Goal: Information Seeking & Learning: Learn about a topic

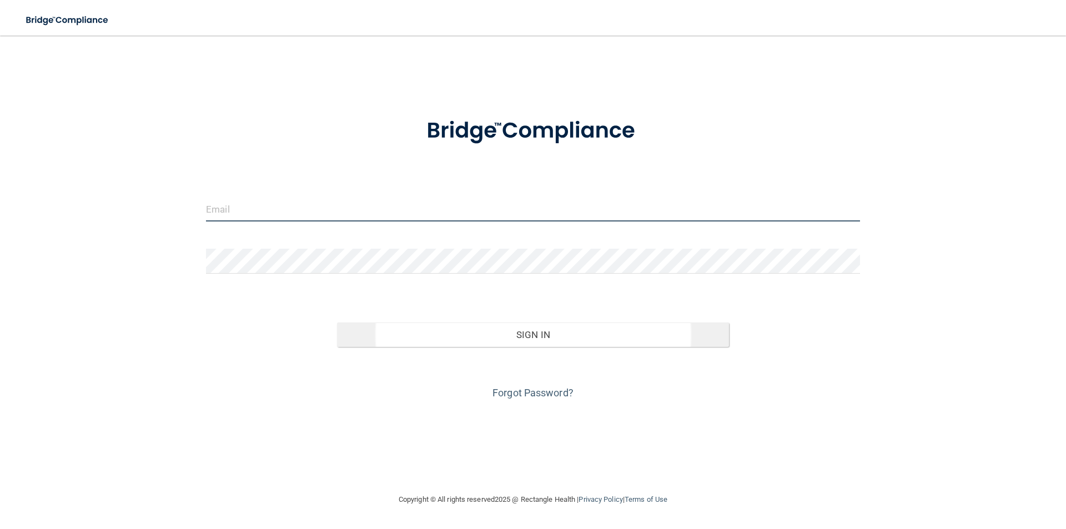
type input "[EMAIL_ADDRESS][DOMAIN_NAME]"
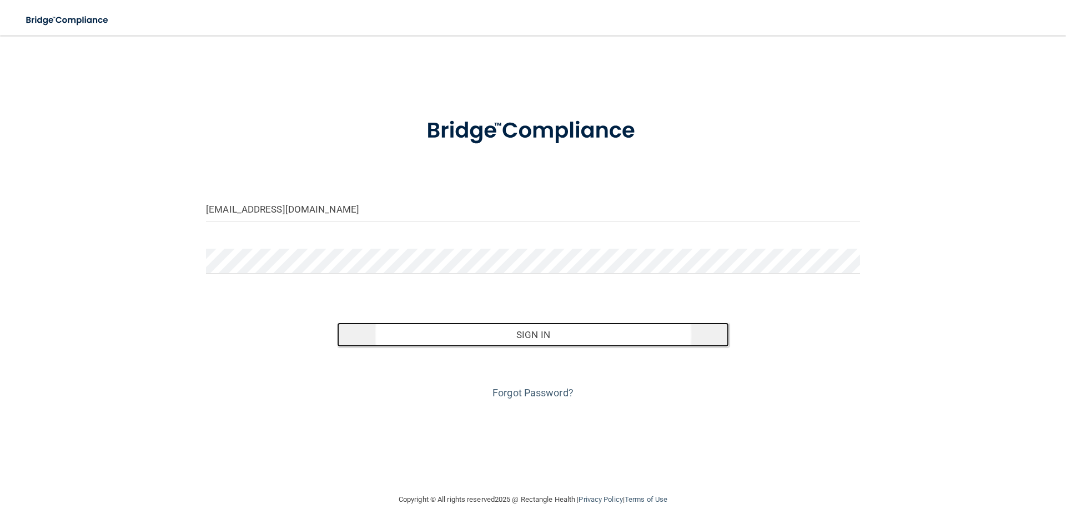
click at [524, 338] on button "Sign In" at bounding box center [533, 335] width 393 height 24
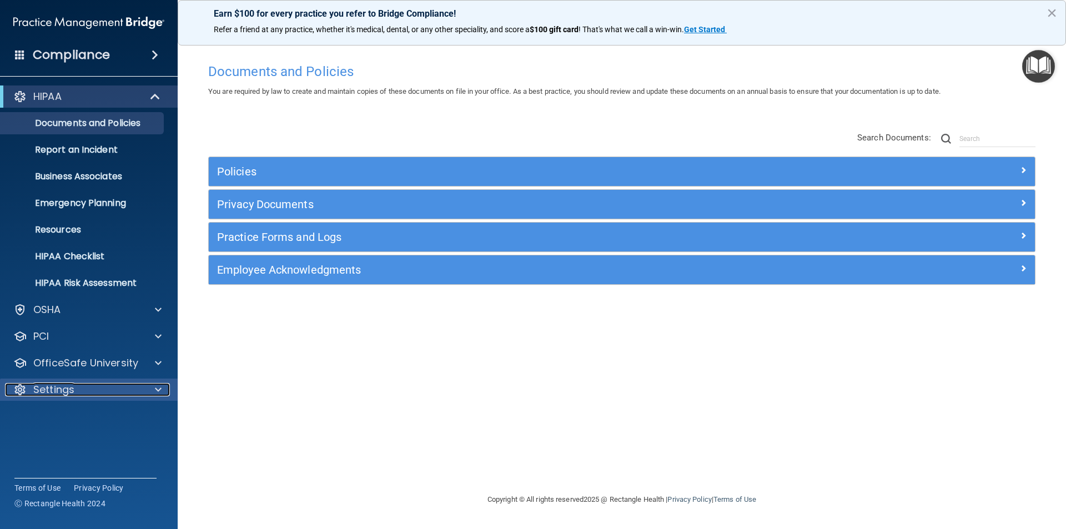
click at [46, 385] on p "Settings" at bounding box center [53, 389] width 41 height 13
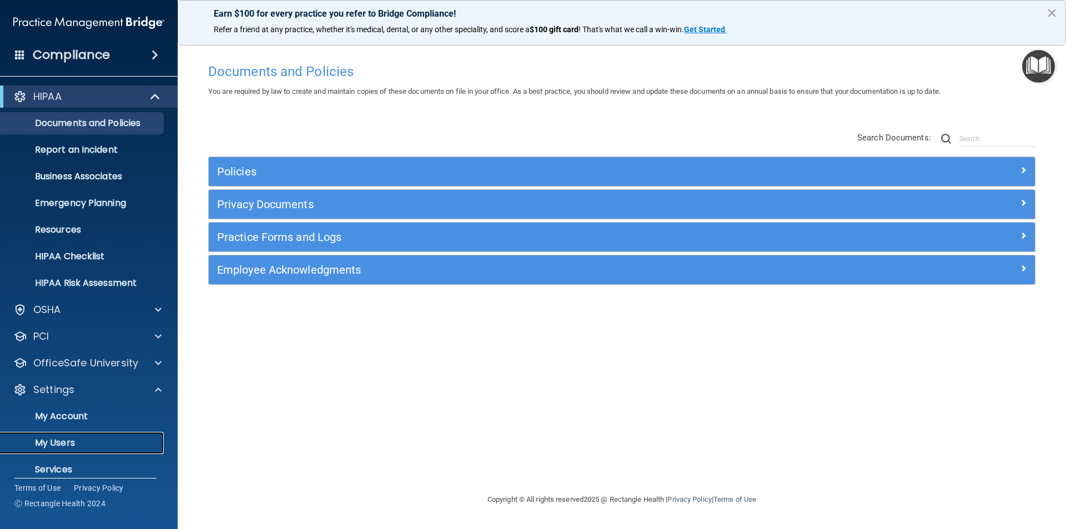
click at [57, 440] on p "My Users" at bounding box center [83, 443] width 152 height 11
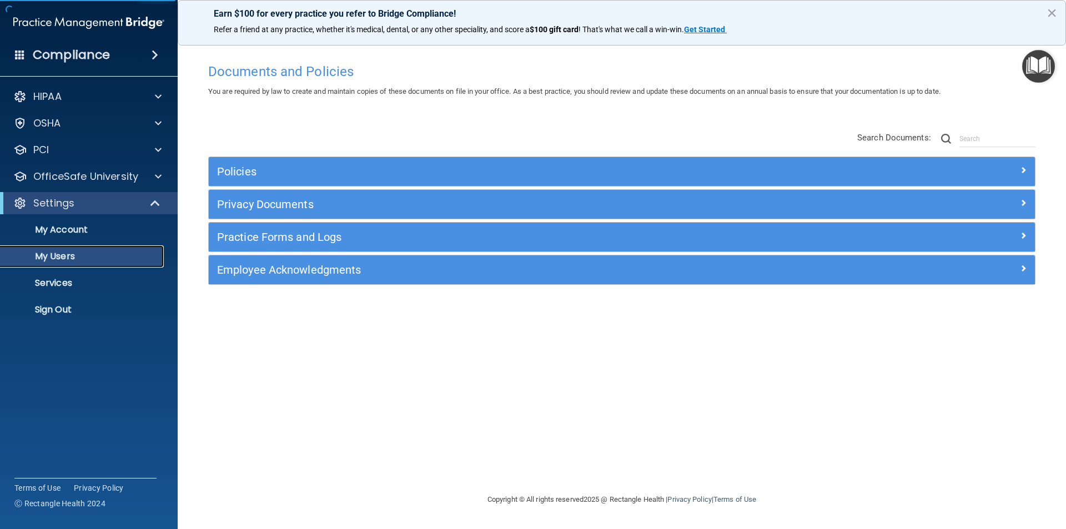
select select "20"
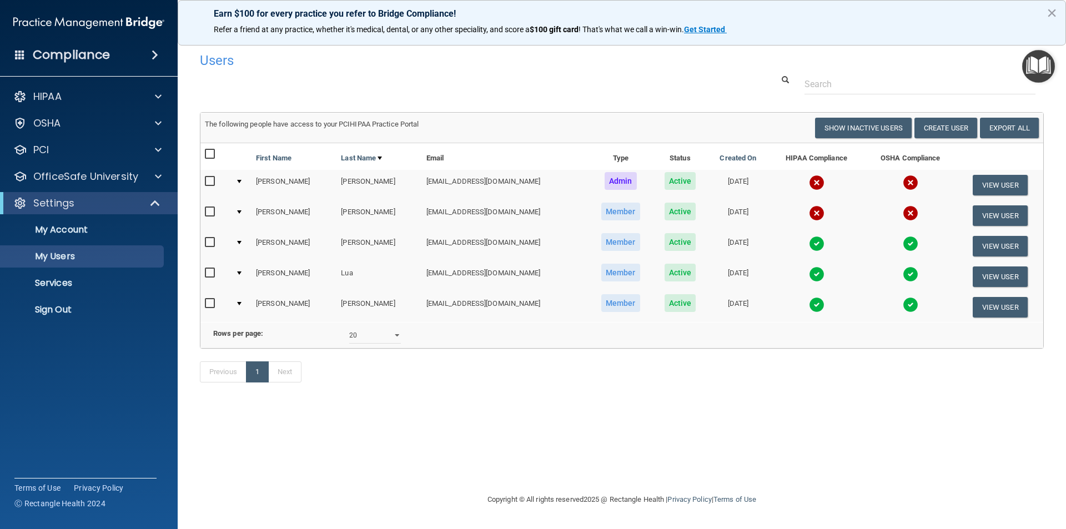
click at [242, 183] on div at bounding box center [239, 181] width 4 height 3
click at [240, 180] on div at bounding box center [239, 181] width 4 height 3
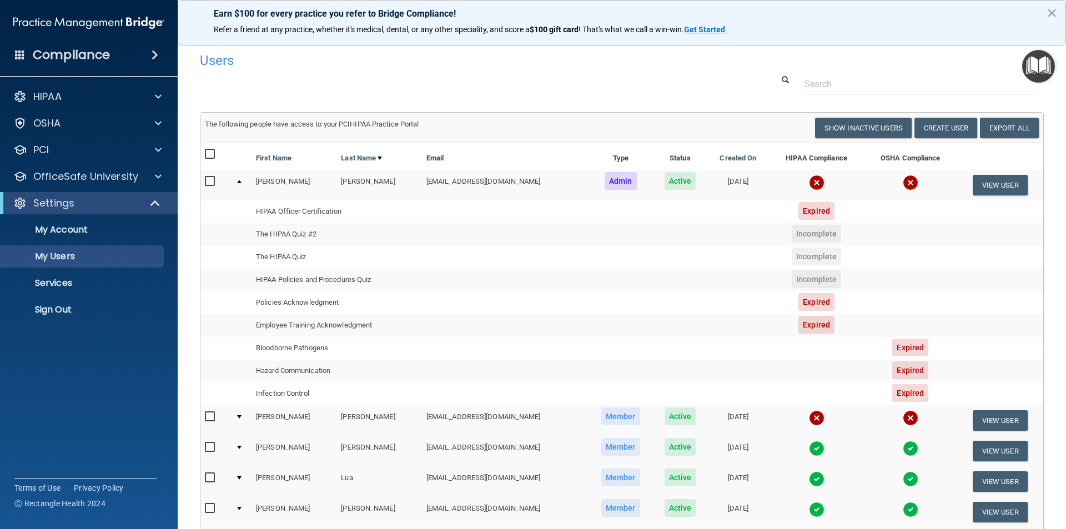
click at [809, 215] on span "Expired" at bounding box center [817, 211] width 36 height 18
click at [987, 185] on button "View User" at bounding box center [1000, 185] width 55 height 21
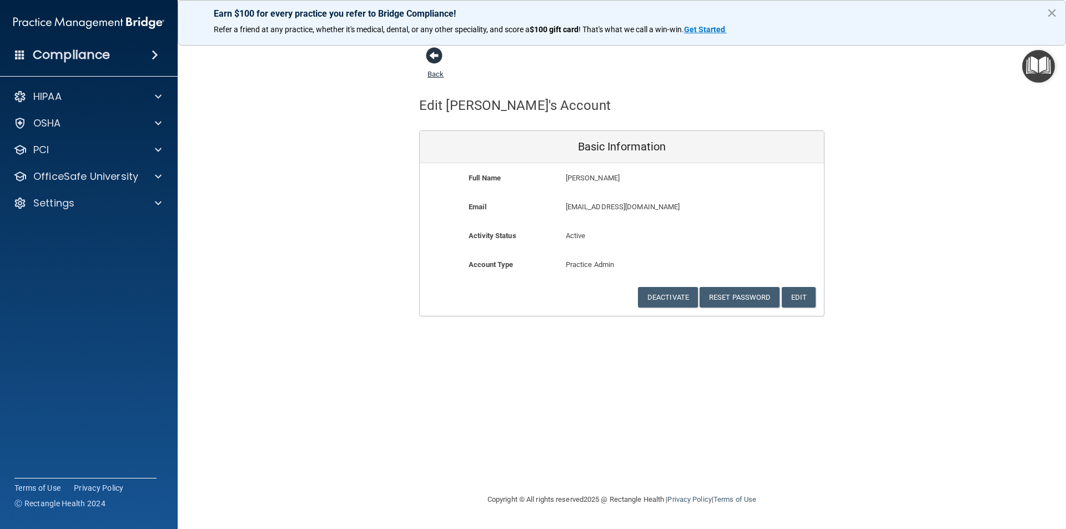
click at [435, 53] on span at bounding box center [434, 55] width 17 height 17
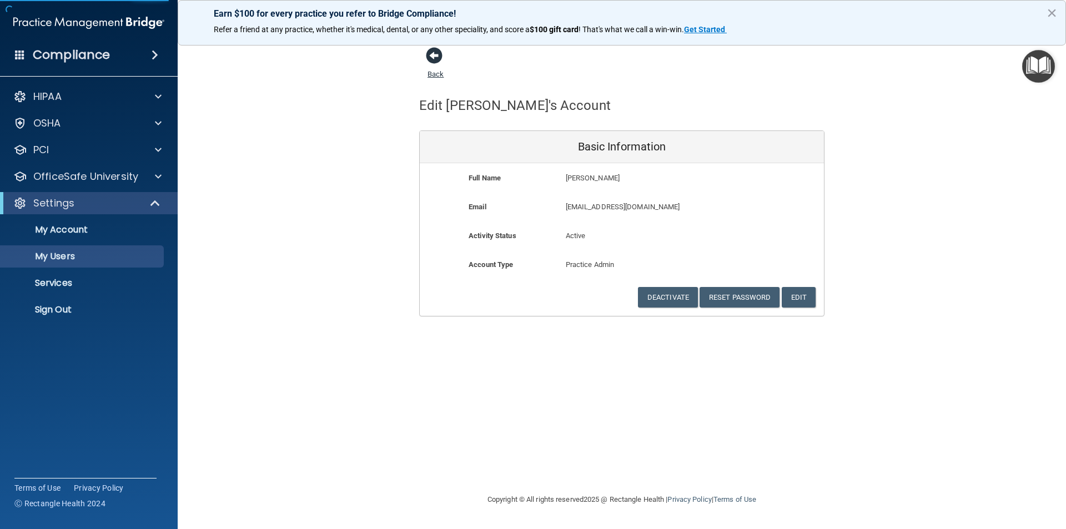
select select "20"
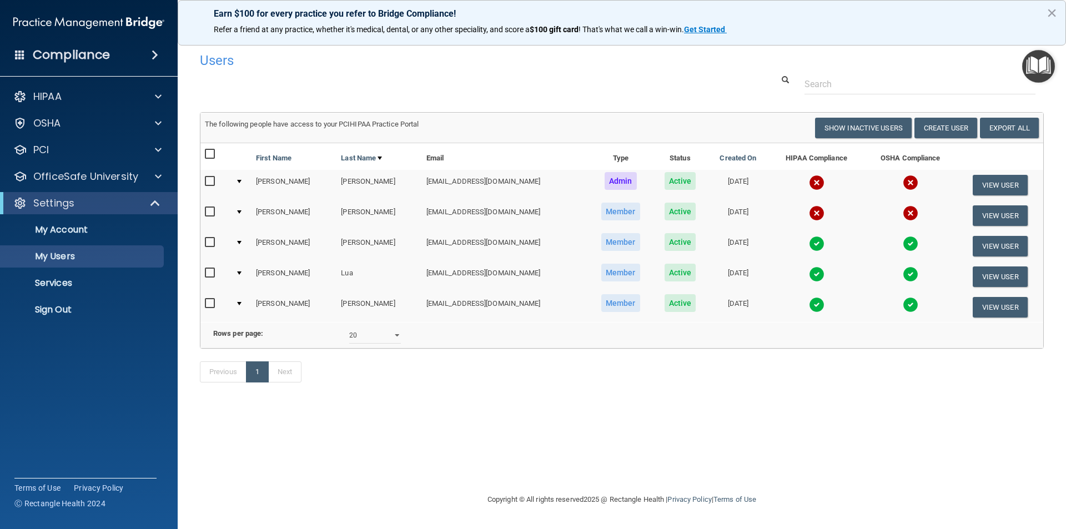
click at [244, 209] on td at bounding box center [241, 215] width 21 height 31
click at [239, 212] on div at bounding box center [239, 211] width 4 height 3
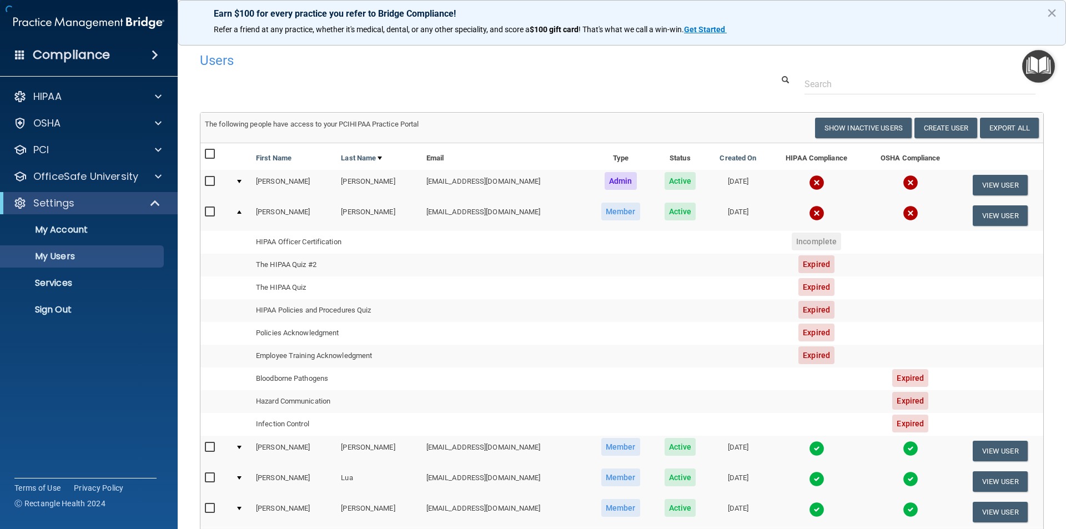
click at [238, 178] on td at bounding box center [241, 185] width 21 height 31
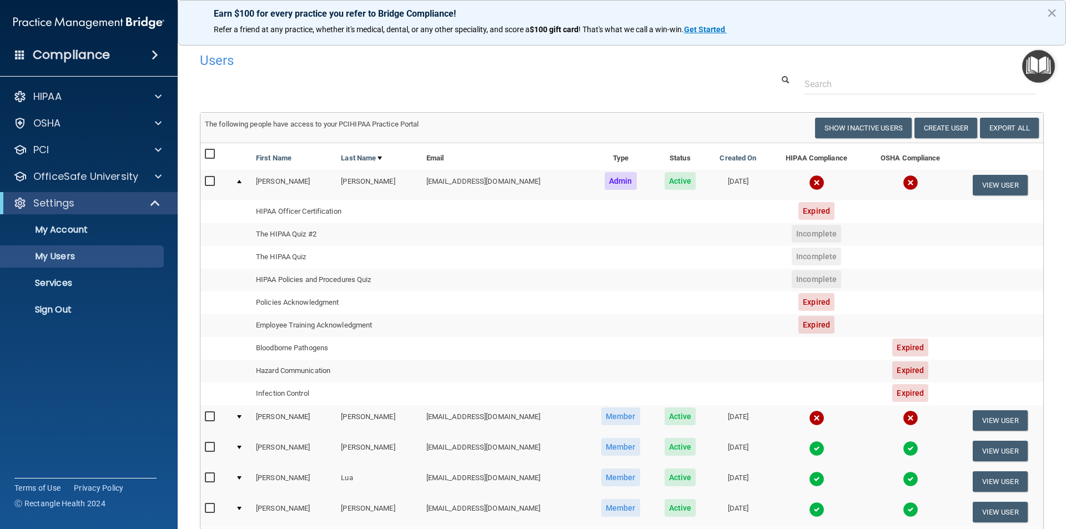
click at [239, 180] on div at bounding box center [239, 181] width 4 height 3
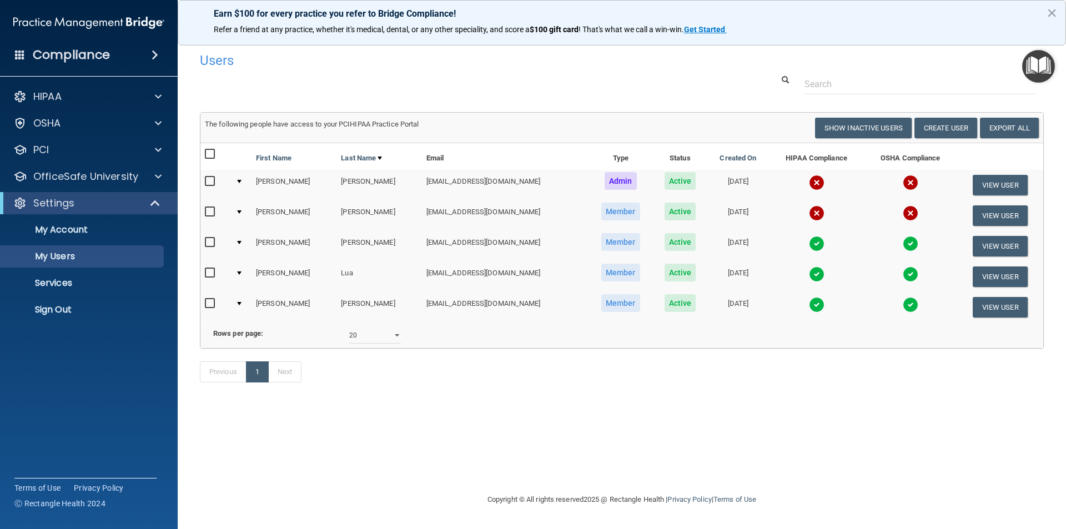
click at [239, 180] on div at bounding box center [239, 181] width 4 height 3
click at [809, 184] on img at bounding box center [817, 183] width 16 height 16
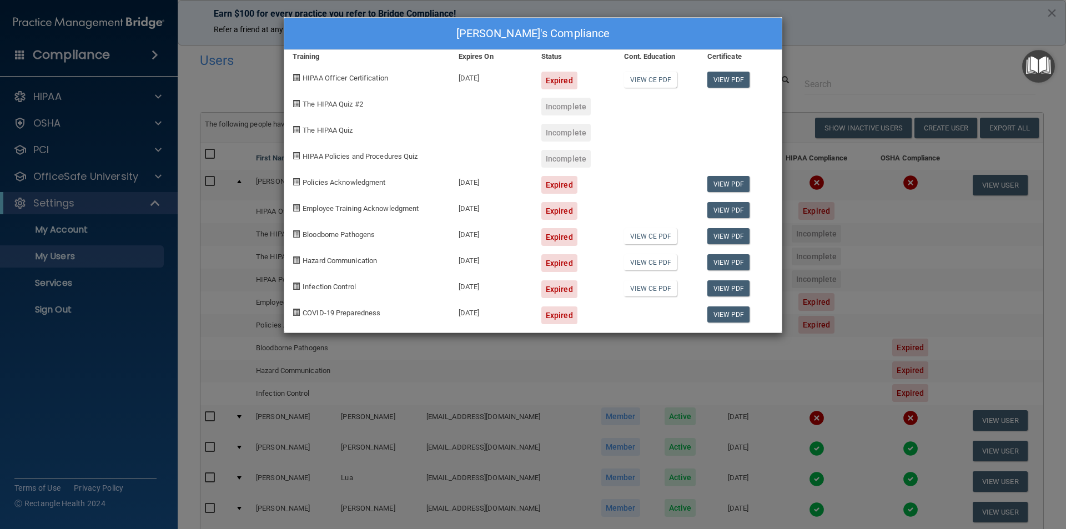
click at [559, 80] on div "Expired" at bounding box center [559, 81] width 36 height 18
click at [299, 78] on span at bounding box center [296, 77] width 7 height 7
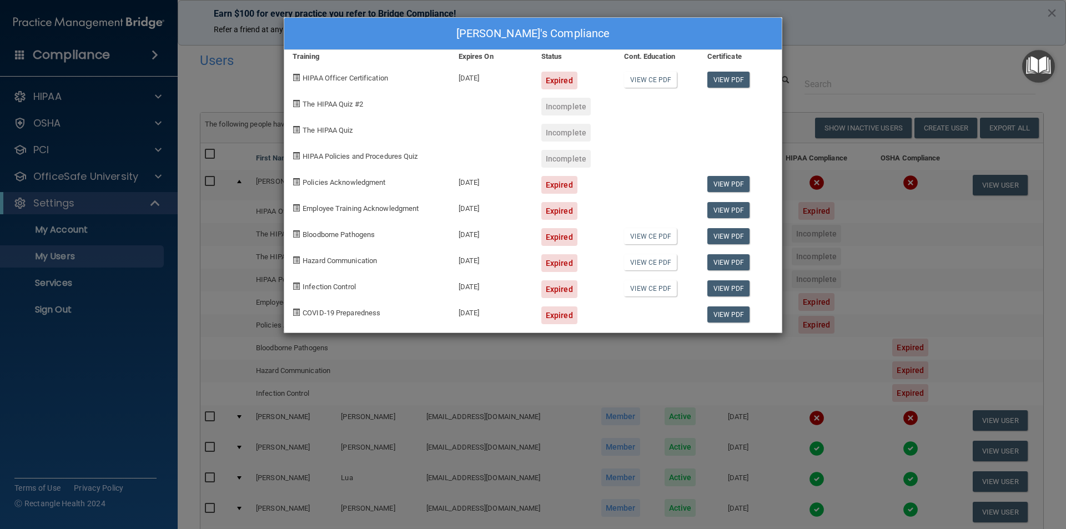
click at [331, 81] on div "HIPAA Officer Certification" at bounding box center [367, 76] width 166 height 26
click at [554, 80] on div "Expired" at bounding box center [559, 81] width 36 height 18
click at [660, 82] on link "View CE PDF" at bounding box center [650, 80] width 53 height 16
click at [836, 58] on div "Benny Francisco's Compliance Training Expires On Status Cont. Education Certifi…" at bounding box center [533, 264] width 1066 height 529
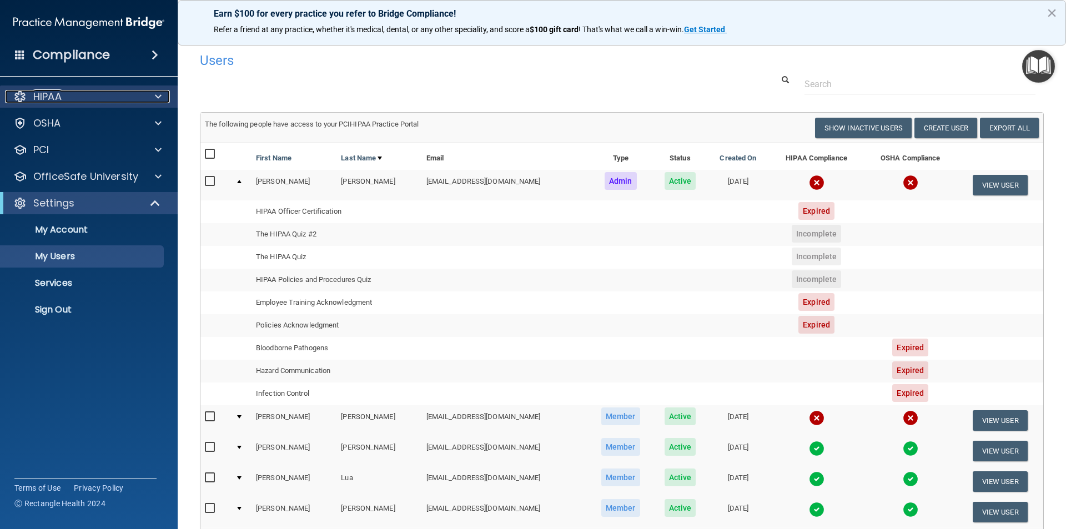
click at [158, 94] on span at bounding box center [158, 96] width 7 height 13
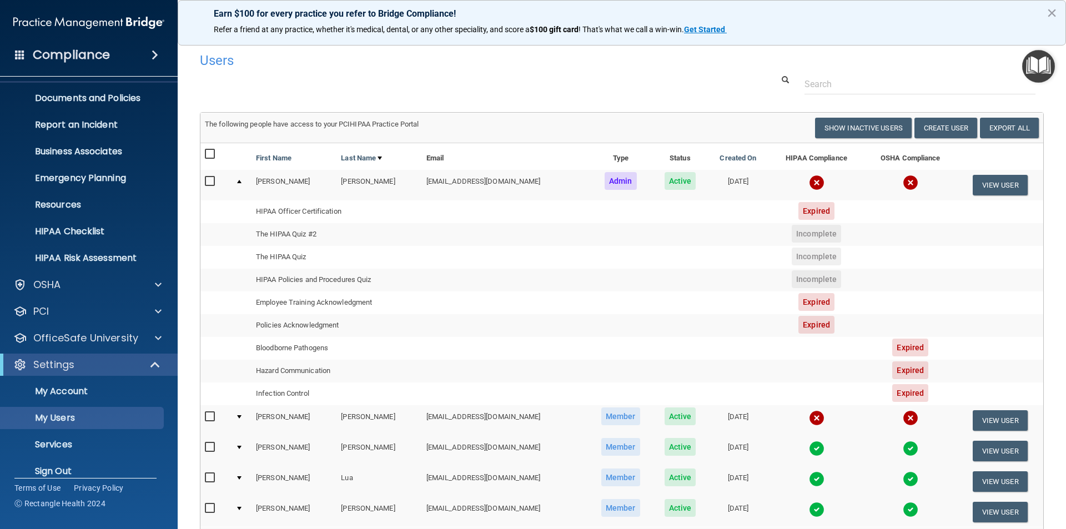
scroll to position [38, 0]
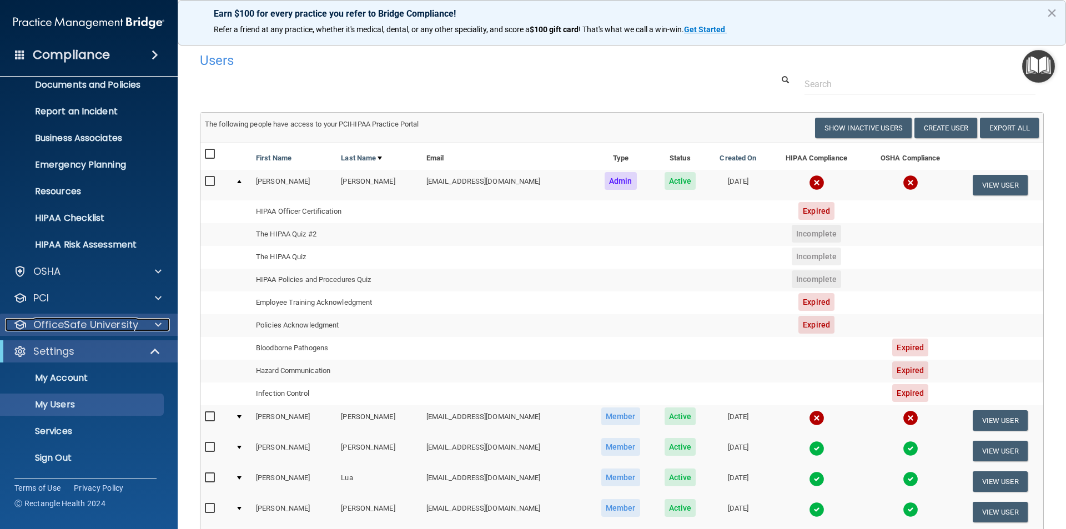
click at [152, 322] on div at bounding box center [157, 324] width 28 height 13
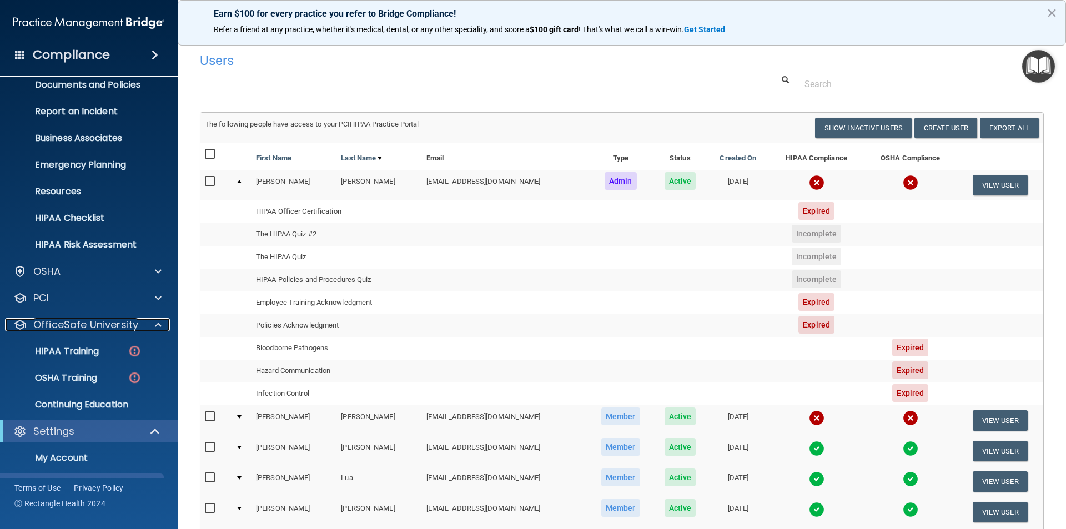
scroll to position [94, 0]
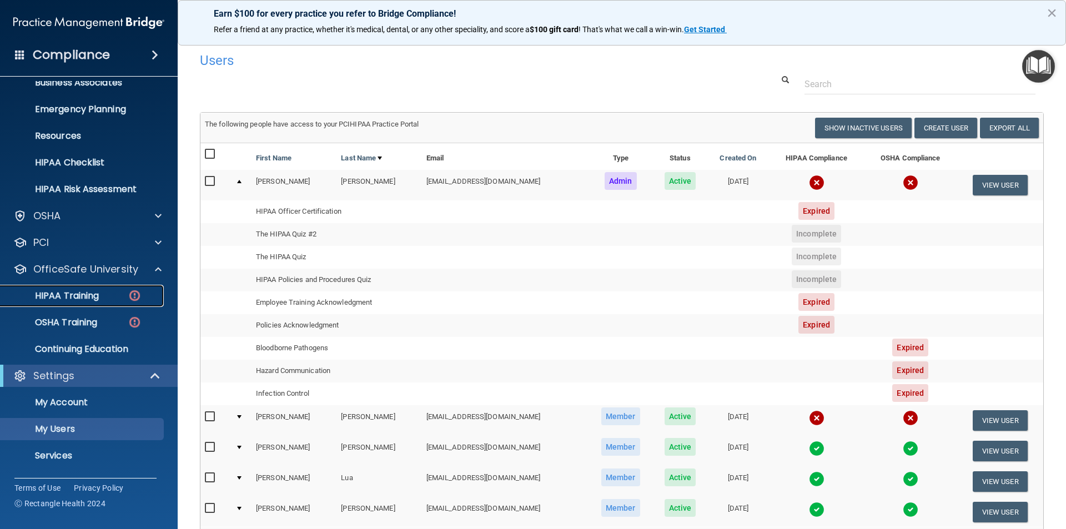
click at [91, 295] on p "HIPAA Training" at bounding box center [53, 295] width 92 height 11
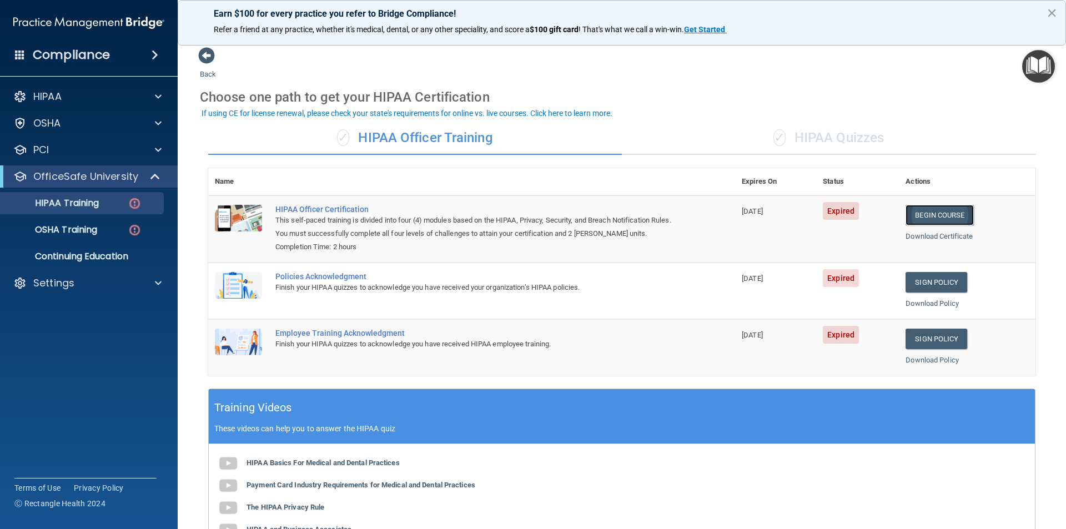
click at [919, 215] on link "Begin Course" at bounding box center [940, 215] width 68 height 21
click at [927, 211] on link "Begin Course" at bounding box center [940, 215] width 68 height 21
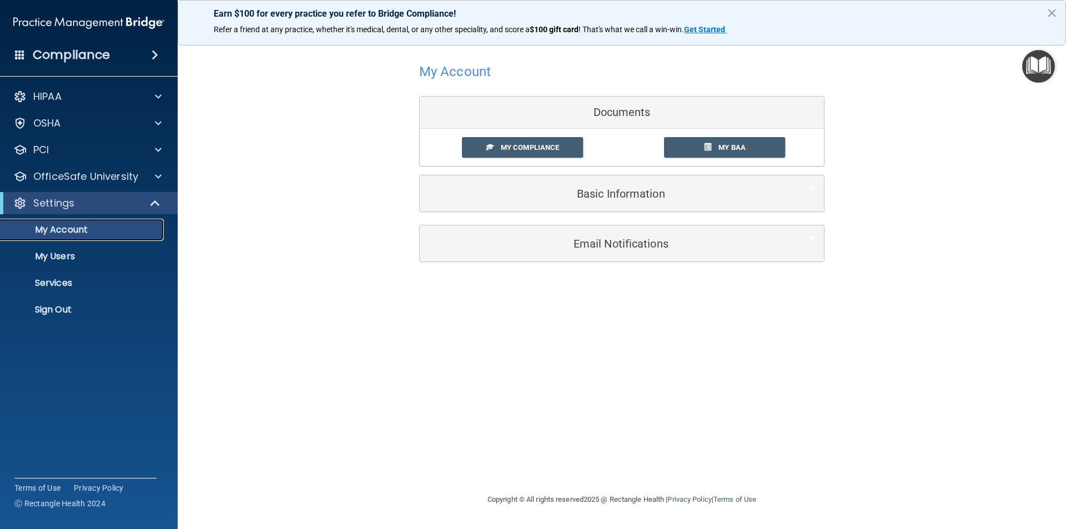
click at [57, 233] on p "My Account" at bounding box center [83, 229] width 152 height 11
click at [61, 285] on p "Services" at bounding box center [83, 283] width 152 height 11
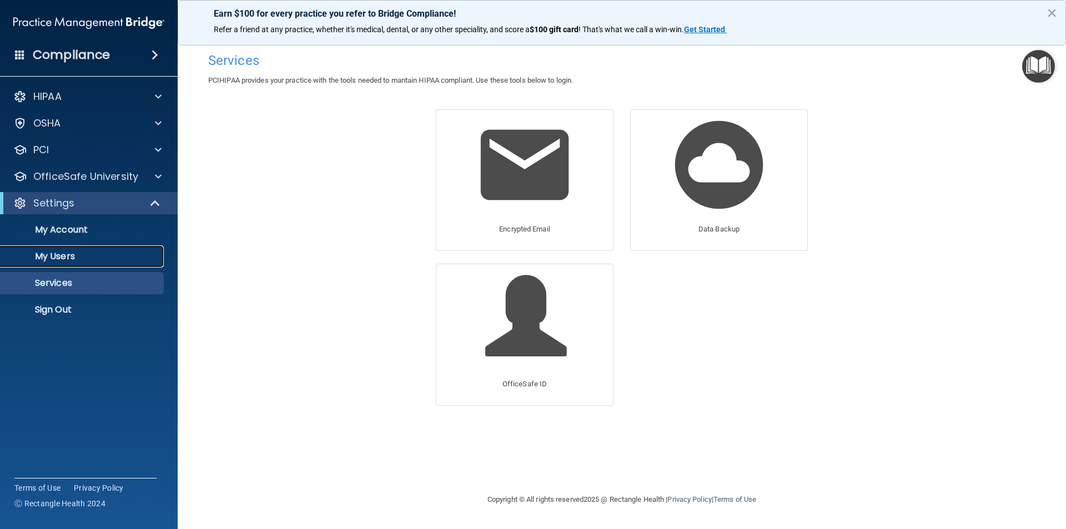
click at [59, 258] on p "My Users" at bounding box center [83, 256] width 152 height 11
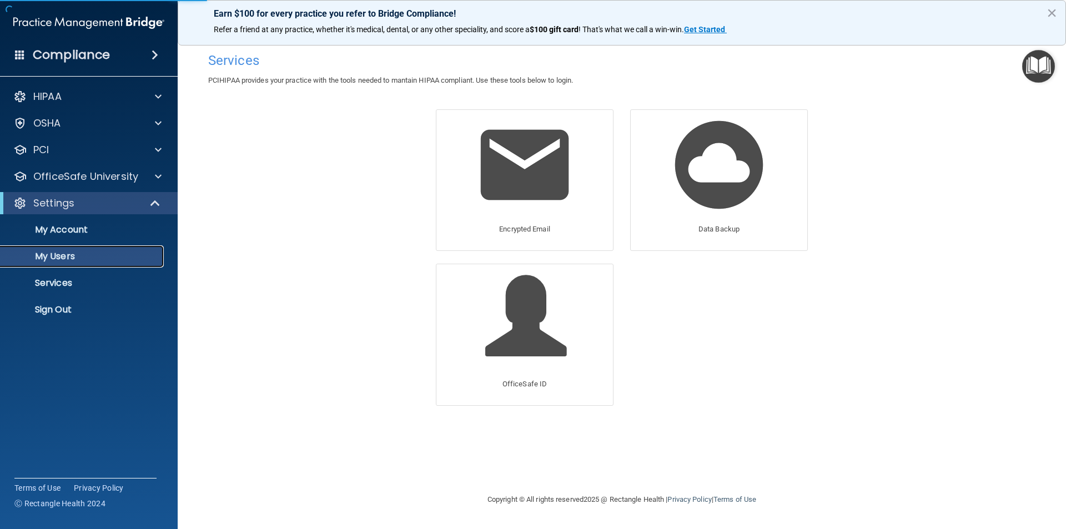
select select "20"
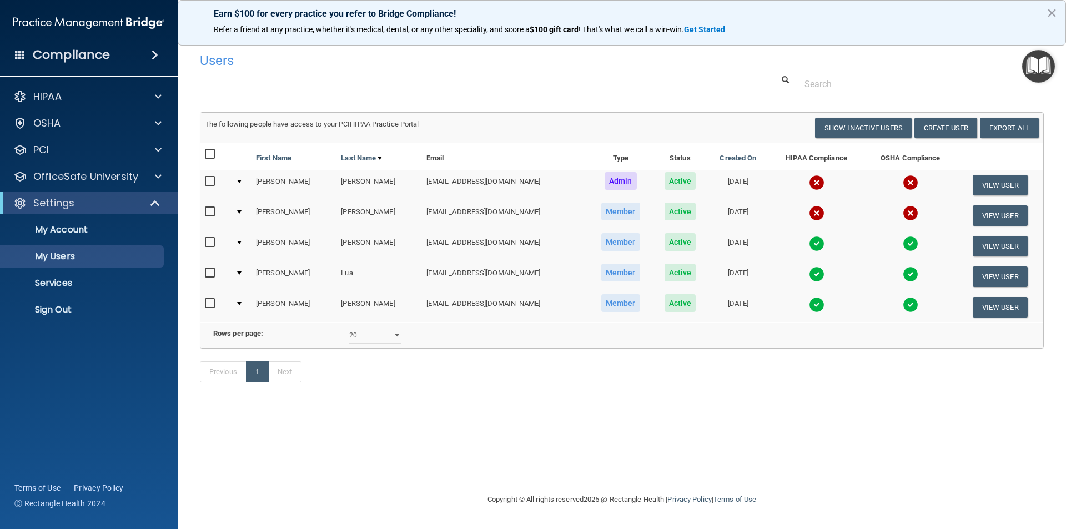
click at [239, 178] on td at bounding box center [241, 185] width 21 height 31
click at [240, 182] on div at bounding box center [239, 181] width 4 height 3
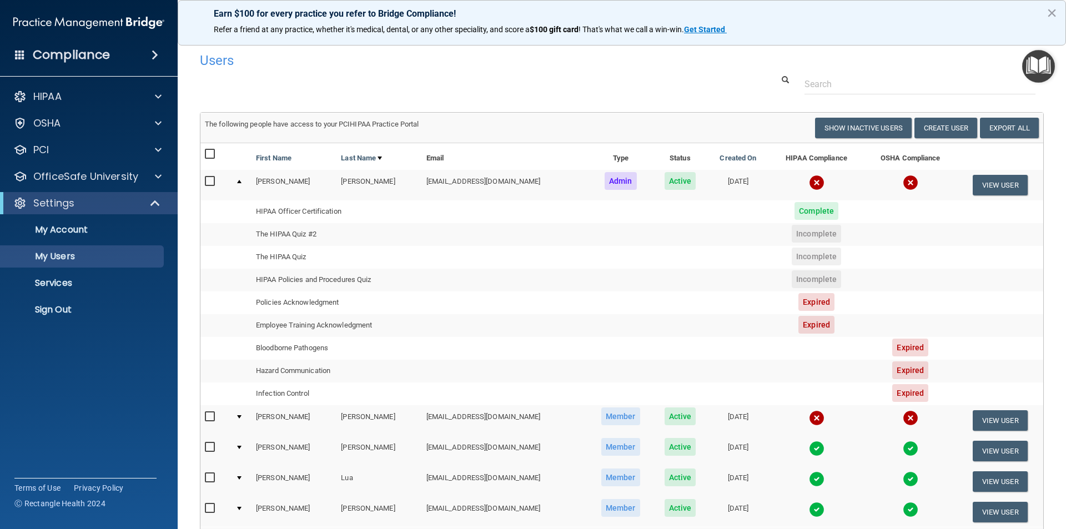
drag, startPoint x: 808, startPoint y: 301, endPoint x: 786, endPoint y: 296, distance: 22.2
click at [807, 300] on span "Expired" at bounding box center [817, 302] width 36 height 18
click at [807, 237] on span "Incomplete" at bounding box center [816, 234] width 49 height 18
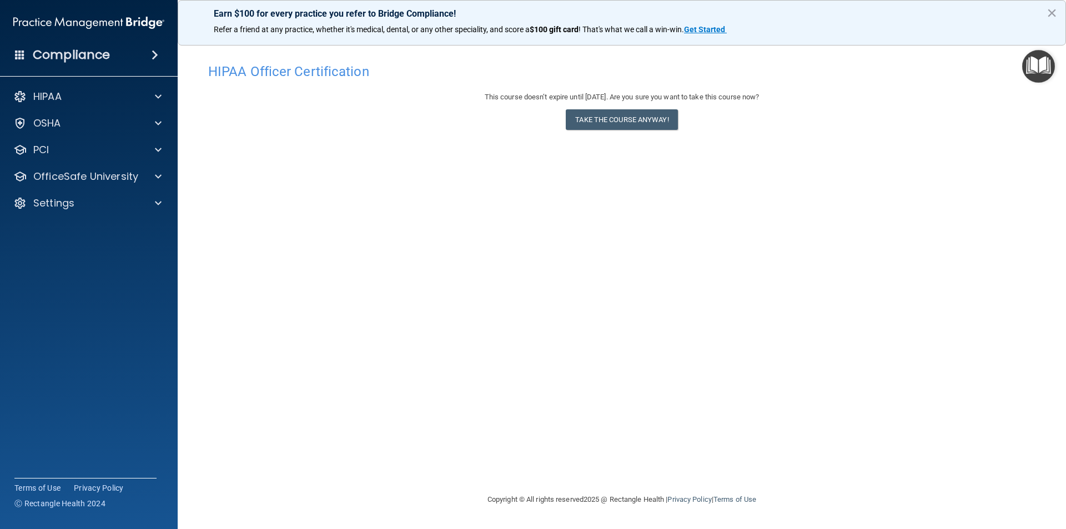
click at [809, 188] on div "HIPAA Officer Certification This course doesn’t expire until 09/15/2026. Are yo…" at bounding box center [622, 275] width 844 height 435
click at [1048, 11] on button "×" at bounding box center [1052, 13] width 11 height 18
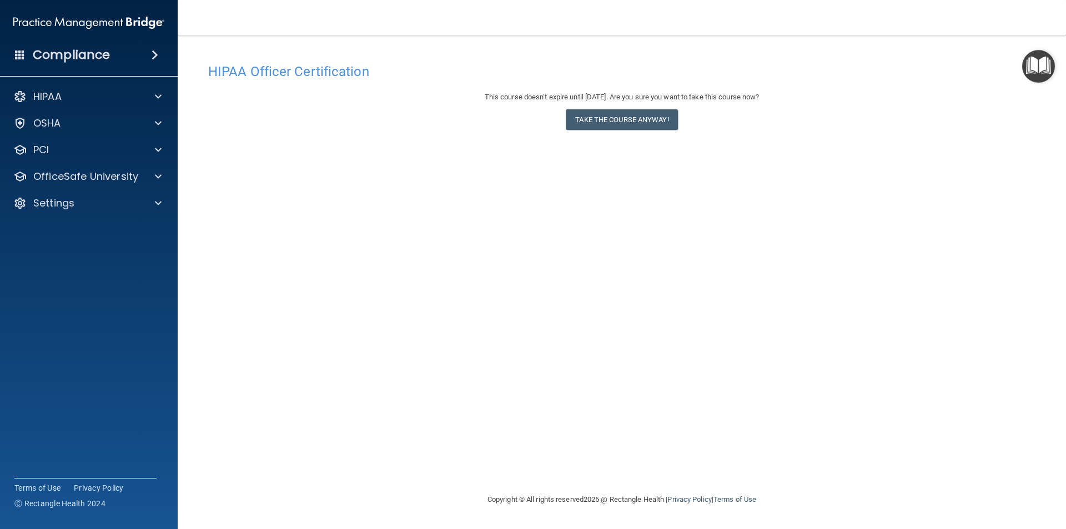
click at [714, 190] on div "HIPAA Officer Certification This course doesn’t expire until 09/15/2026. Are yo…" at bounding box center [622, 275] width 844 height 435
drag, startPoint x: 323, startPoint y: 130, endPoint x: 305, endPoint y: 117, distance: 21.4
click at [312, 121] on div "This course doesn’t expire until 09/15/2026. Are you sure you want to take this…" at bounding box center [621, 113] width 827 height 45
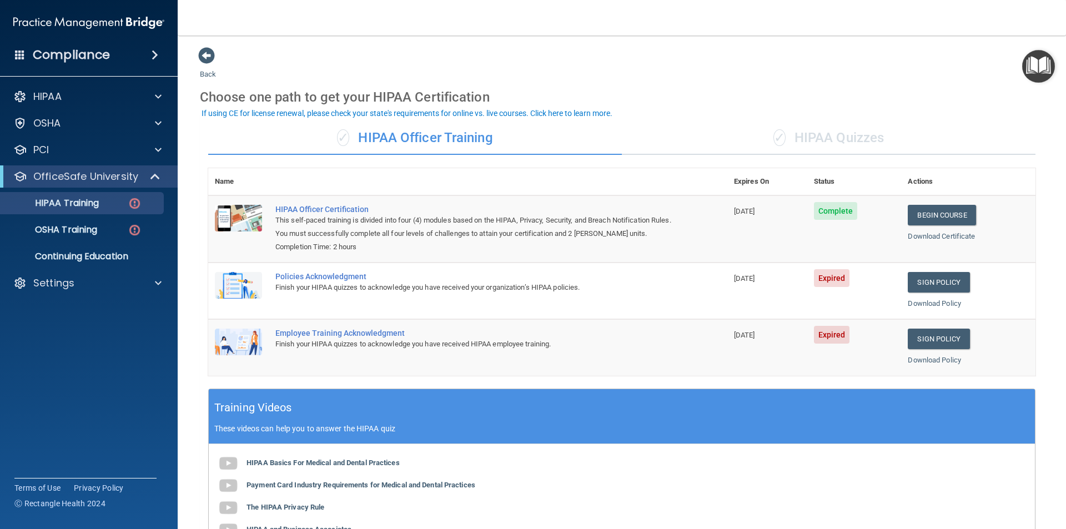
click at [335, 281] on div "Policies Acknowledgment" at bounding box center [473, 276] width 397 height 9
click at [340, 279] on div "Policies Acknowledgment" at bounding box center [473, 276] width 397 height 9
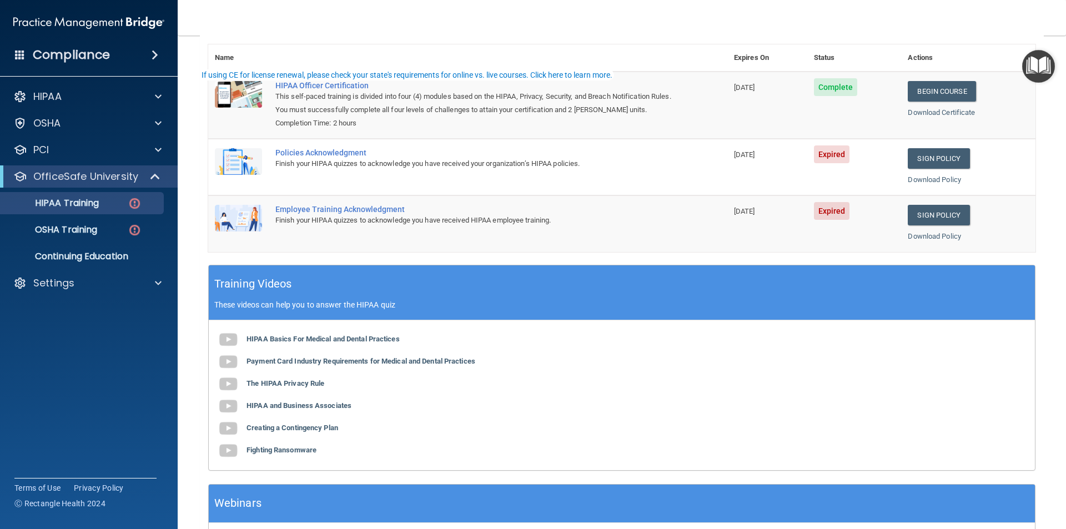
scroll to position [205, 0]
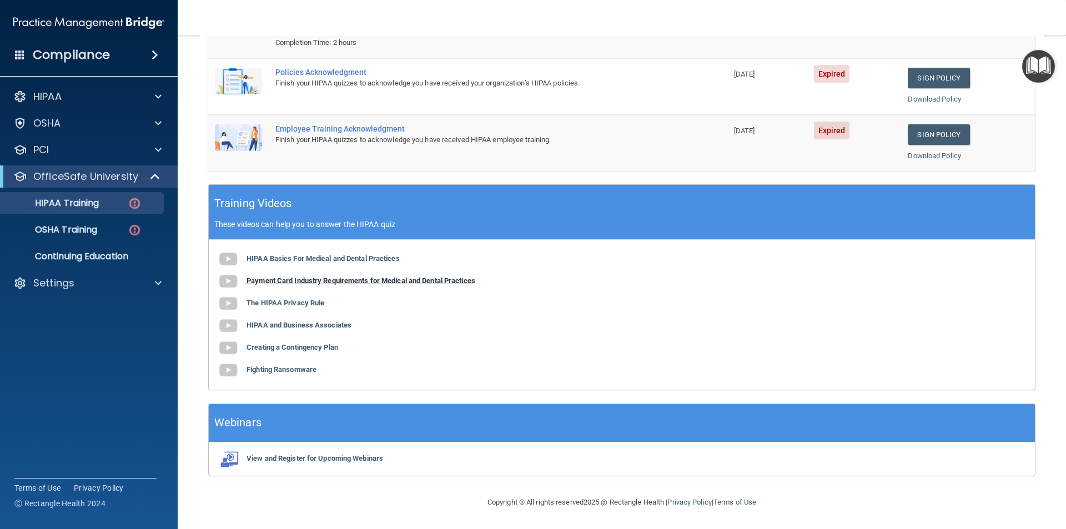
click at [319, 284] on b "Payment Card Industry Requirements for Medical and Dental Practices" at bounding box center [361, 281] width 229 height 8
click at [229, 304] on img at bounding box center [228, 304] width 22 height 22
